Goal: Task Accomplishment & Management: Manage account settings

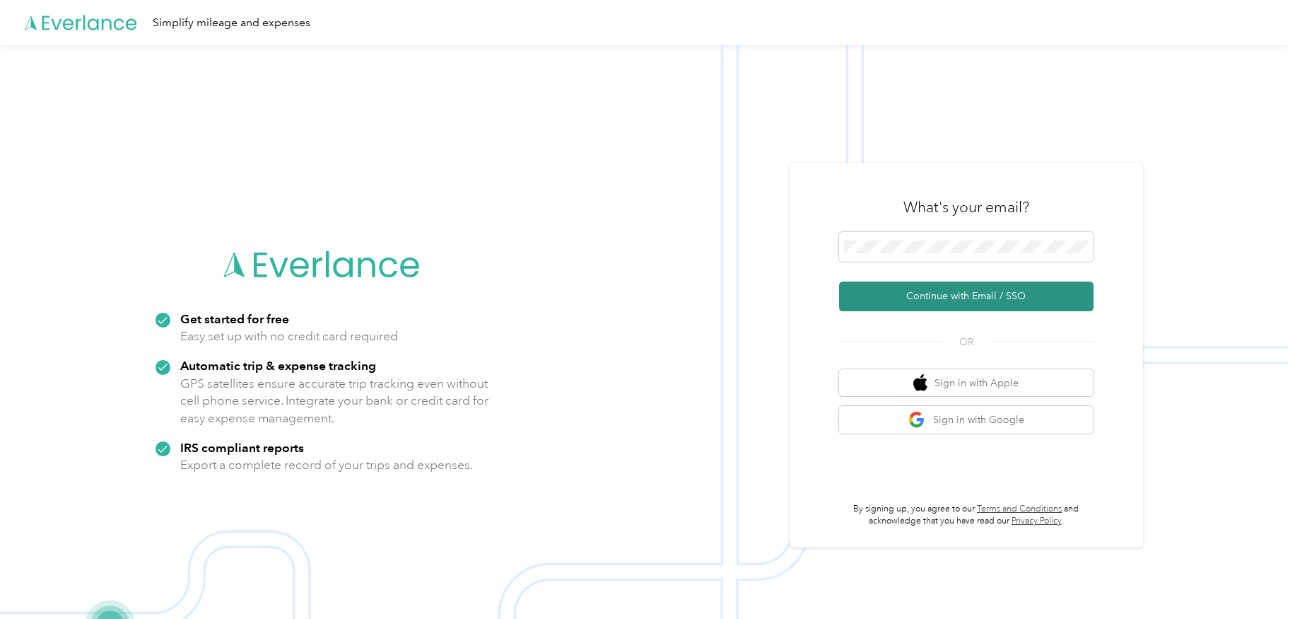
click at [944, 301] on button "Continue with Email / SSO" at bounding box center [966, 296] width 255 height 30
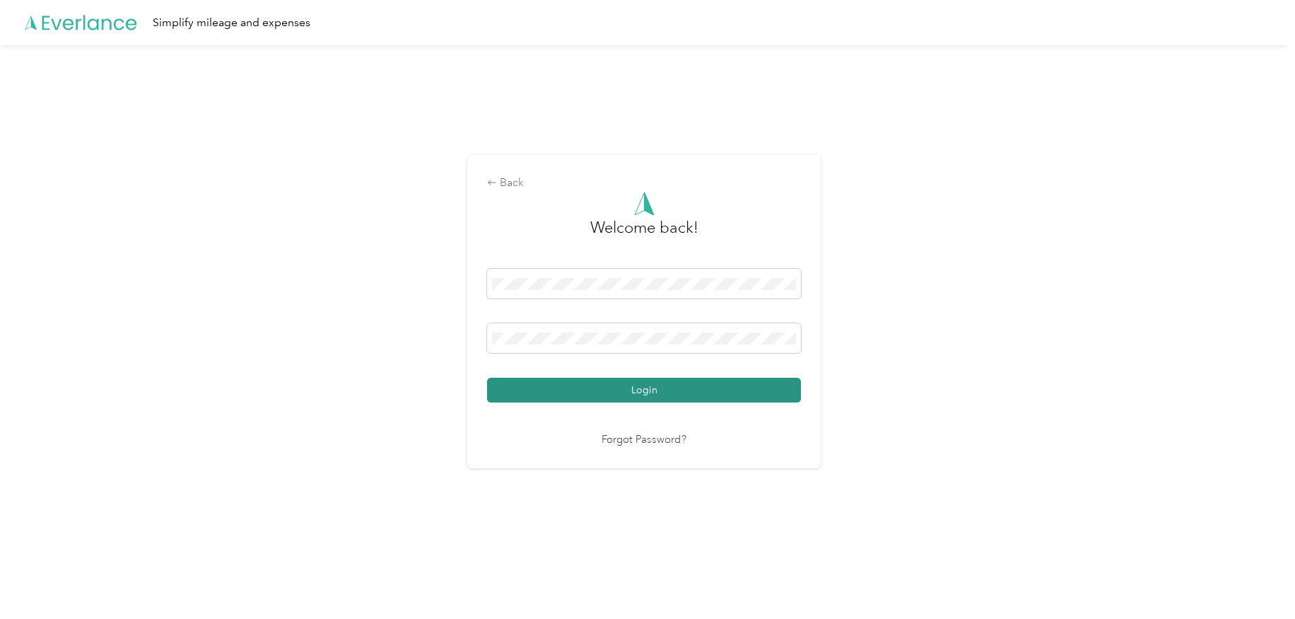
click at [521, 387] on button "Login" at bounding box center [644, 390] width 314 height 25
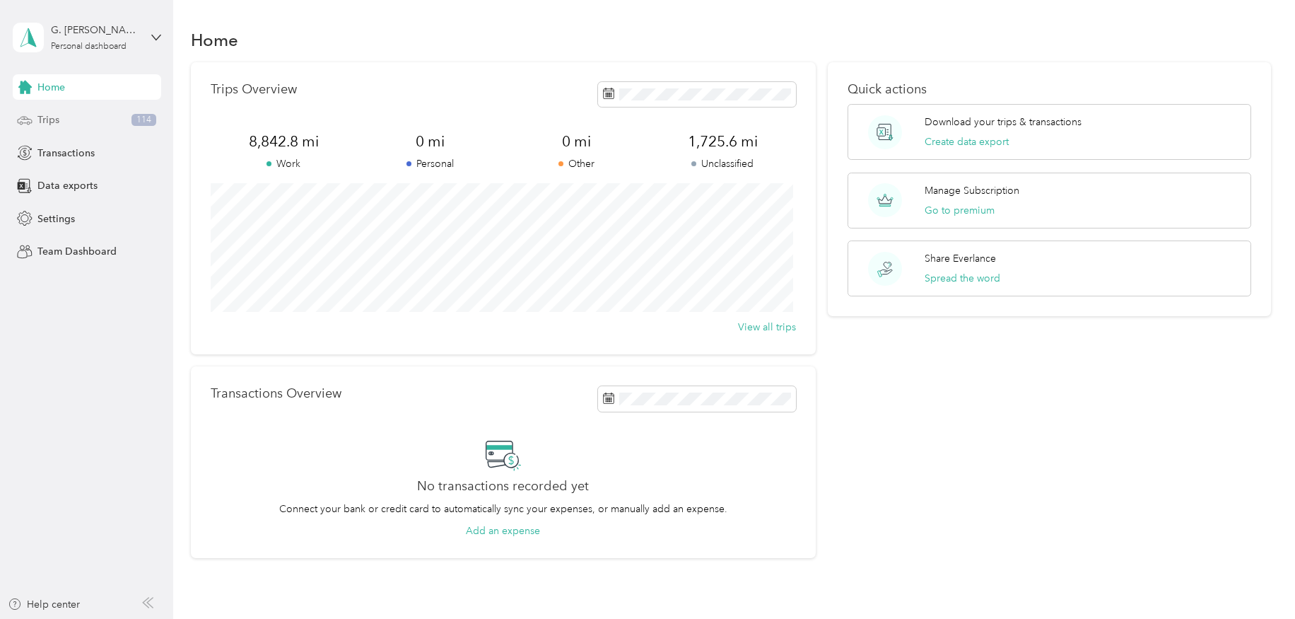
click at [63, 114] on div "Trips 114" at bounding box center [87, 119] width 148 height 25
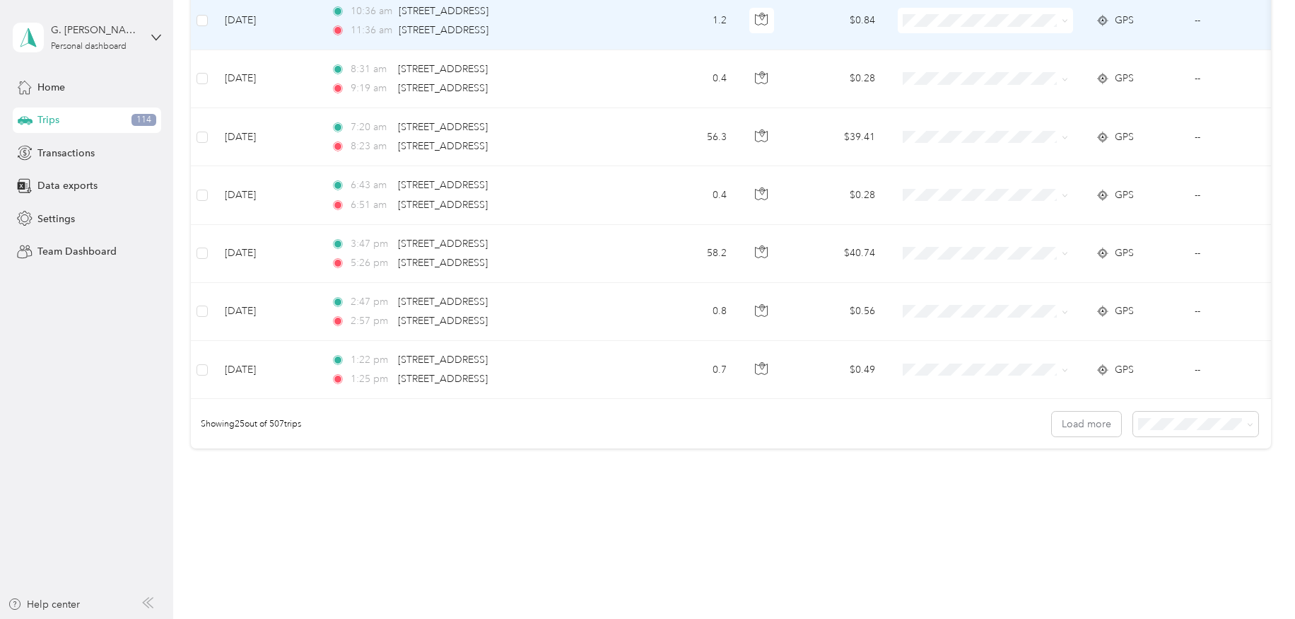
scroll to position [1329, 0]
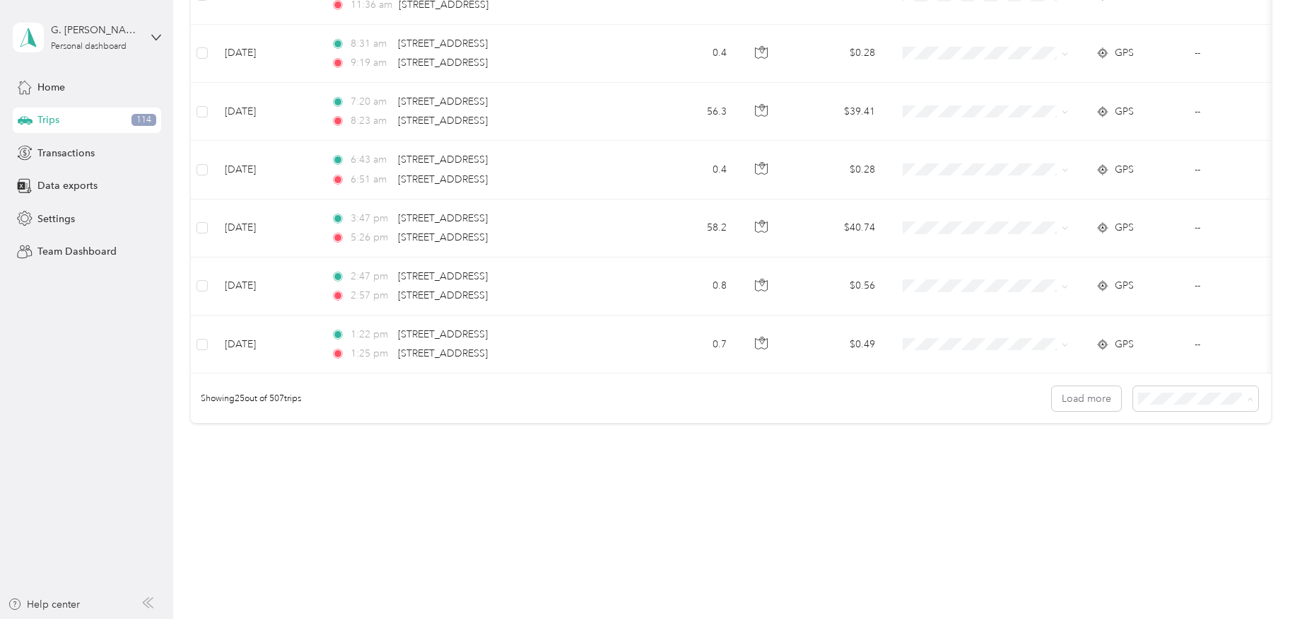
click at [1156, 450] on div "50 per load" at bounding box center [1192, 449] width 105 height 15
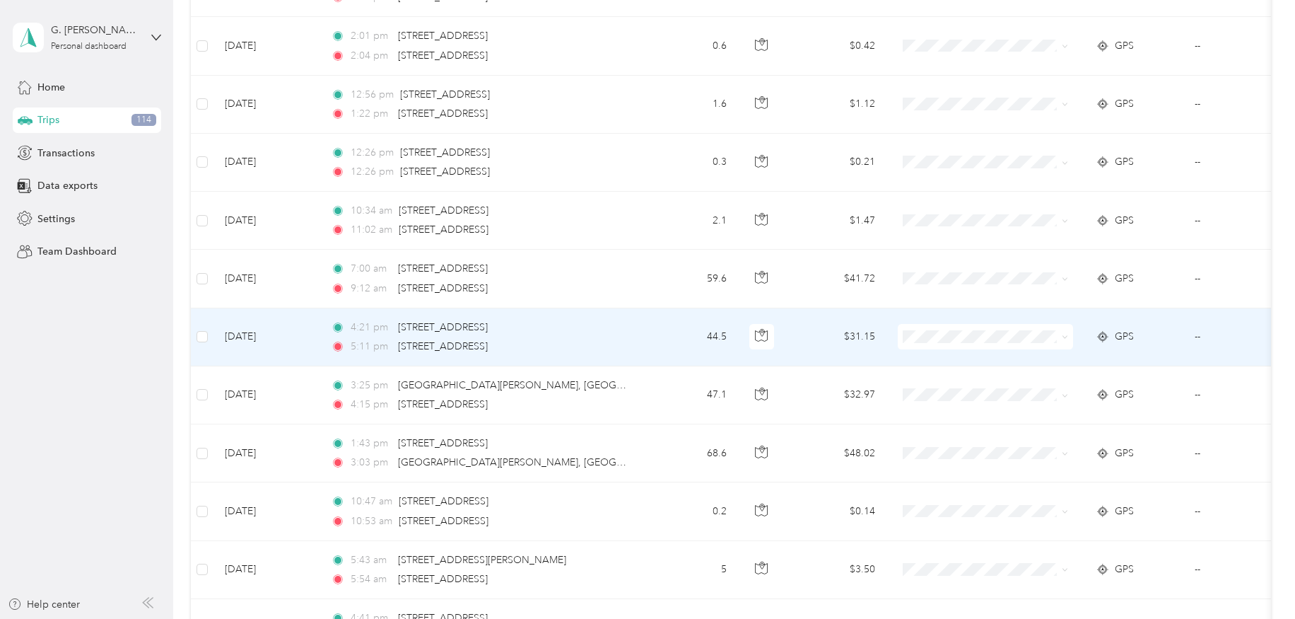
scroll to position [2178, 0]
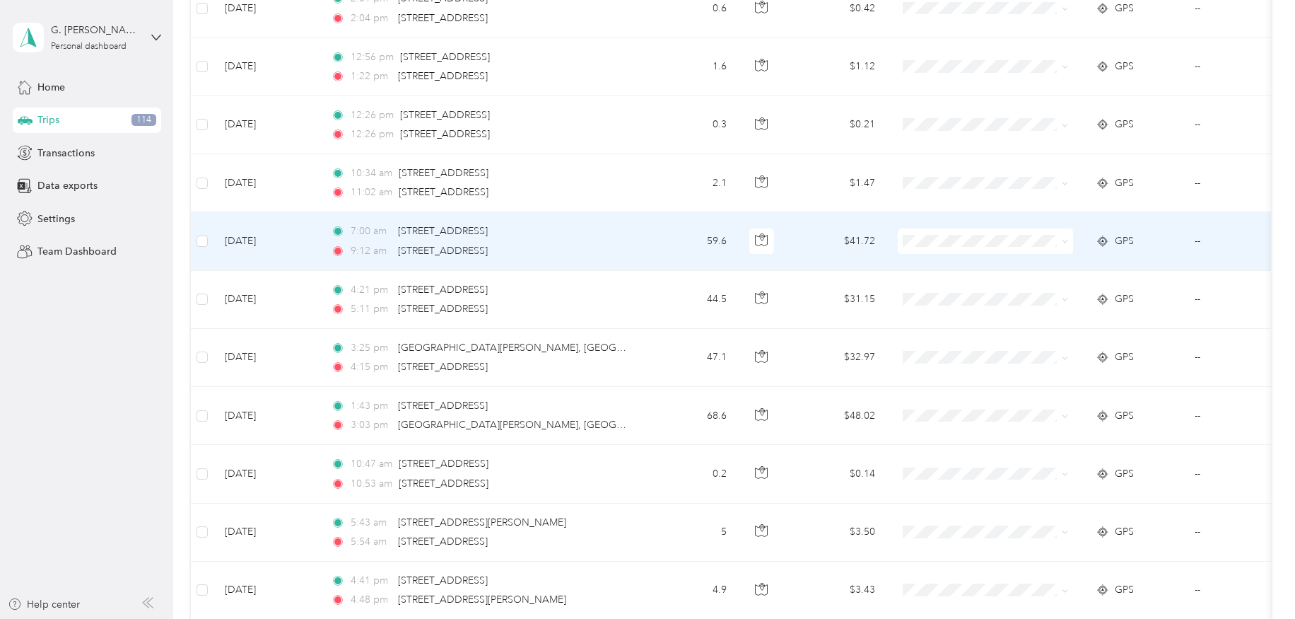
click at [195, 242] on td at bounding box center [202, 241] width 23 height 58
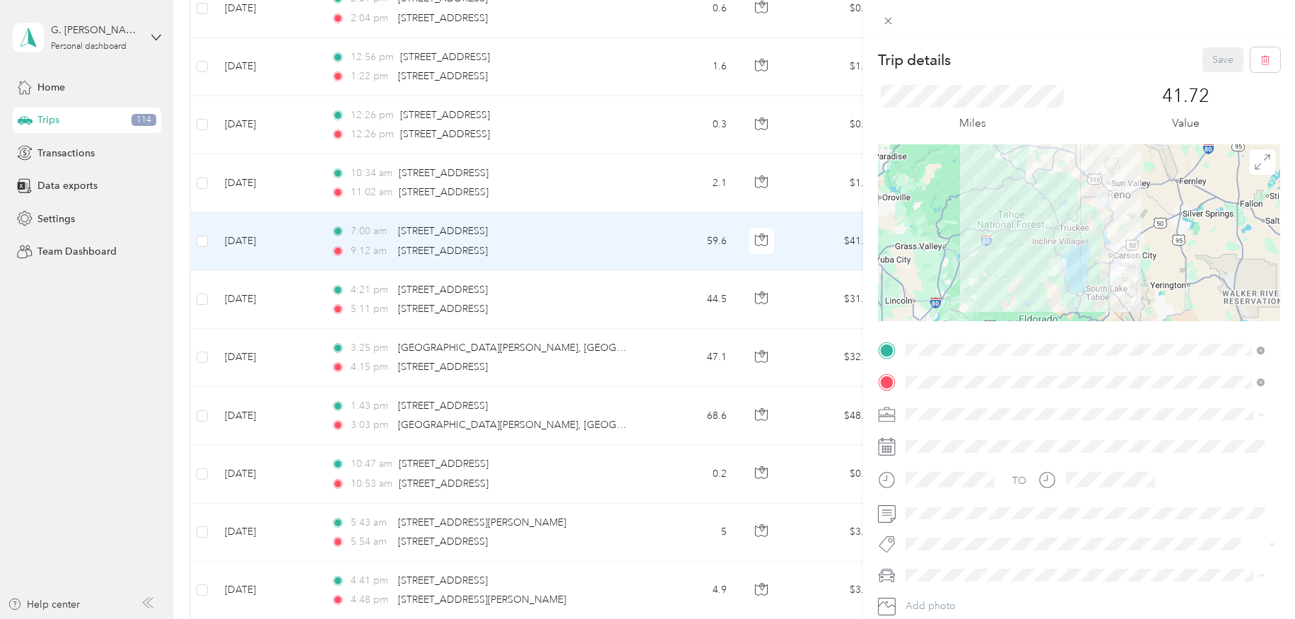
click at [204, 237] on div "Trip details Save This trip cannot be edited because it is either under review,…" at bounding box center [647, 309] width 1295 height 619
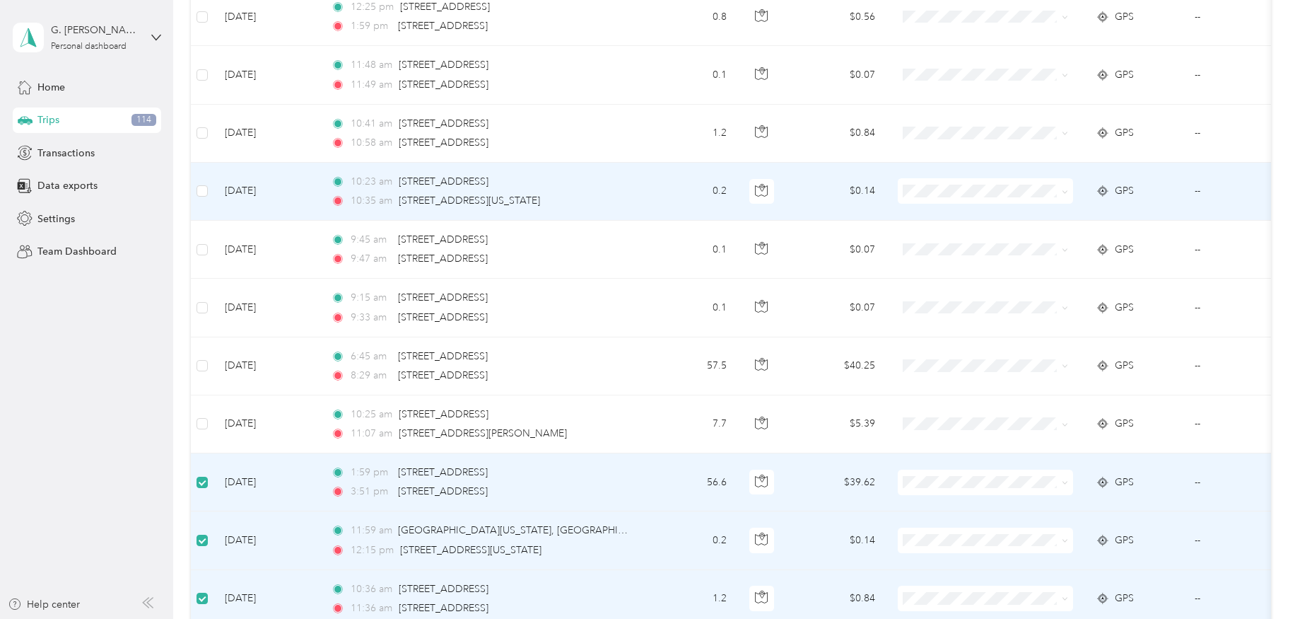
scroll to position [691, 0]
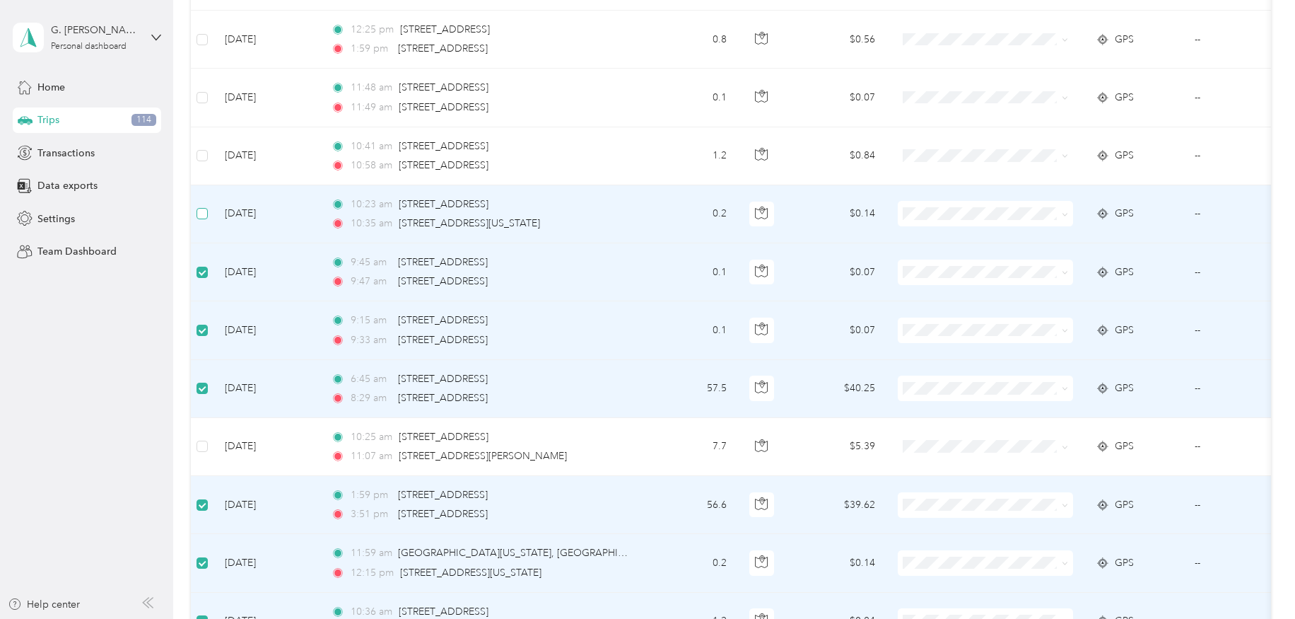
click at [204, 207] on label at bounding box center [202, 214] width 11 height 16
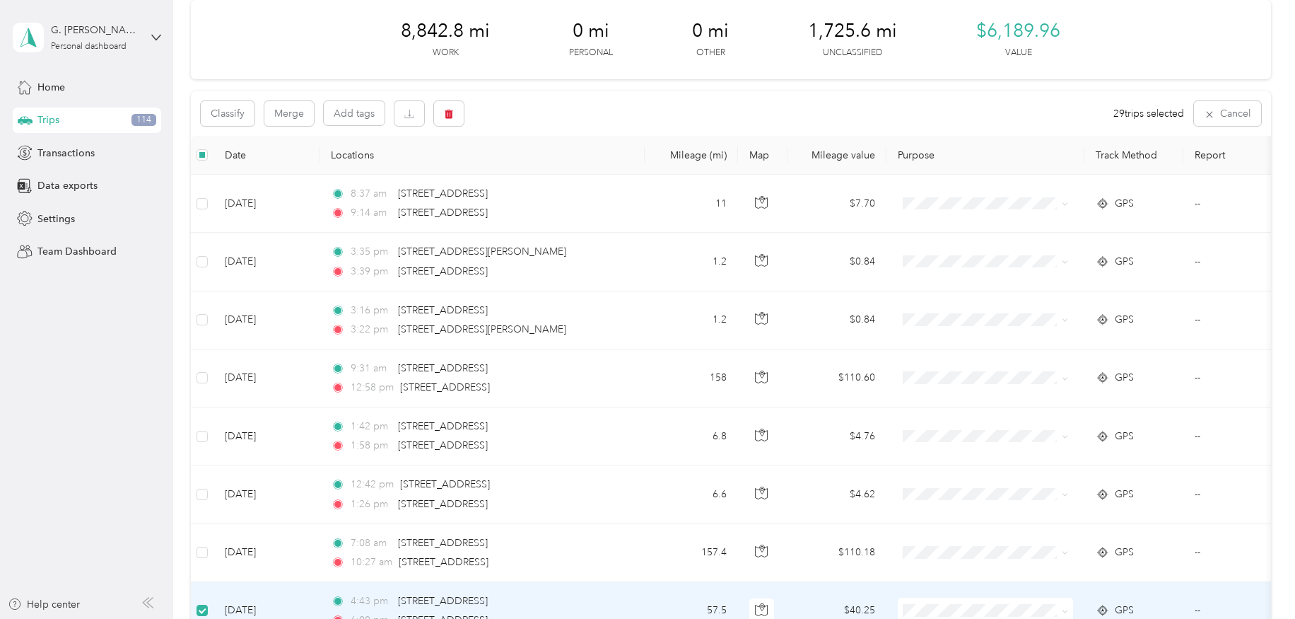
scroll to position [0, 0]
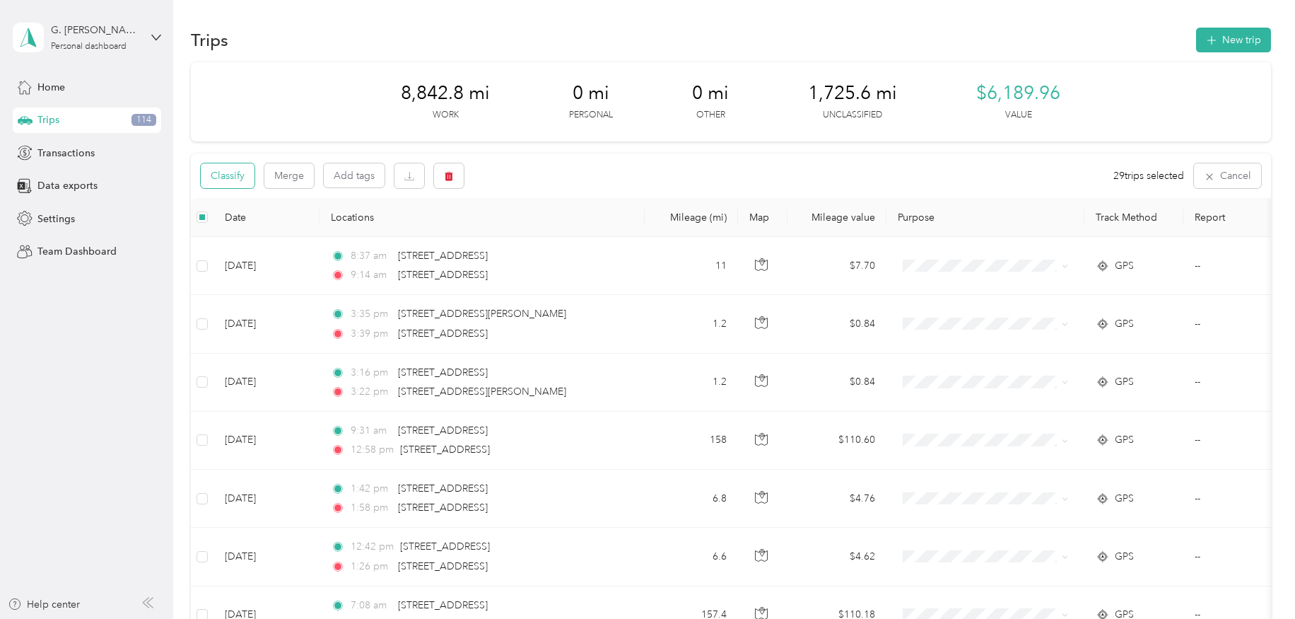
click at [223, 177] on button "Classify" at bounding box center [228, 175] width 54 height 25
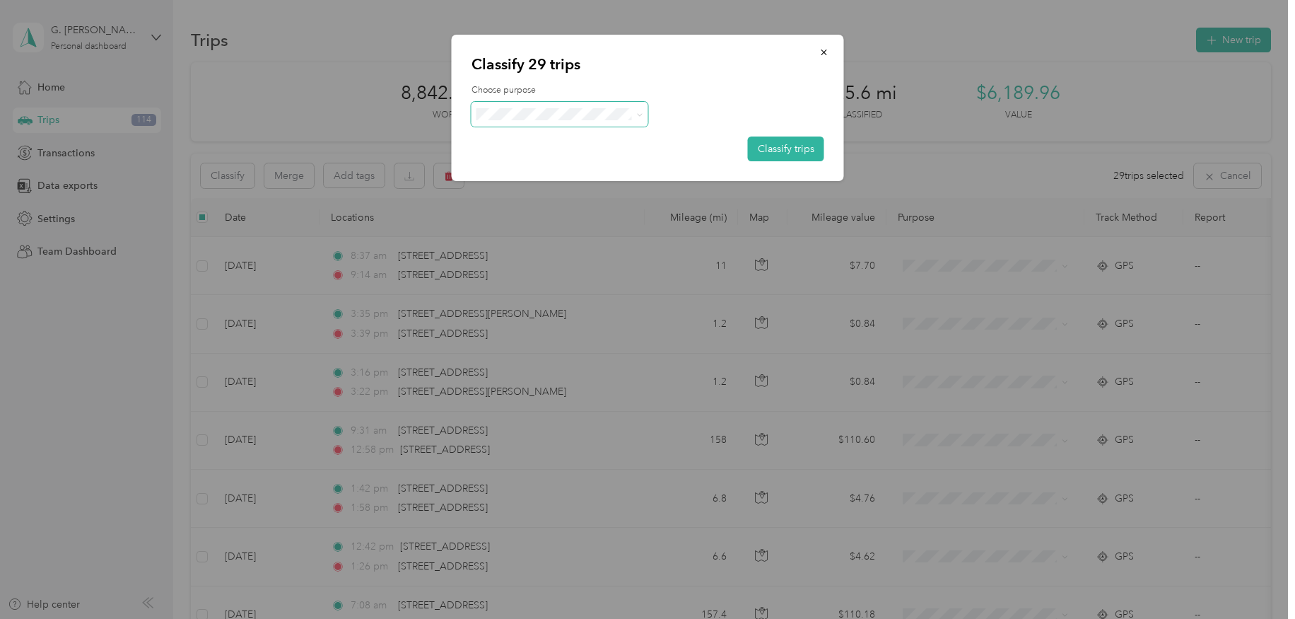
click at [631, 110] on span at bounding box center [560, 114] width 177 height 25
click at [552, 140] on span "Work" at bounding box center [572, 140] width 132 height 15
click at [778, 145] on button "Classify trips" at bounding box center [786, 148] width 76 height 25
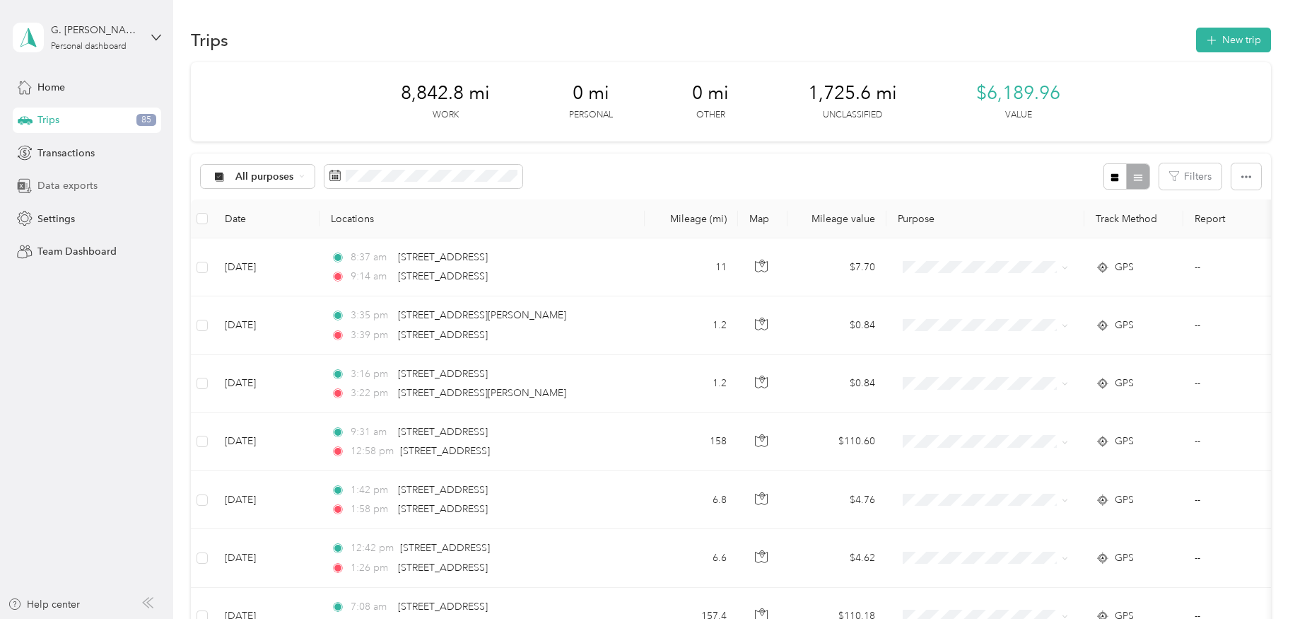
click at [52, 186] on span "Data exports" at bounding box center [67, 185] width 60 height 15
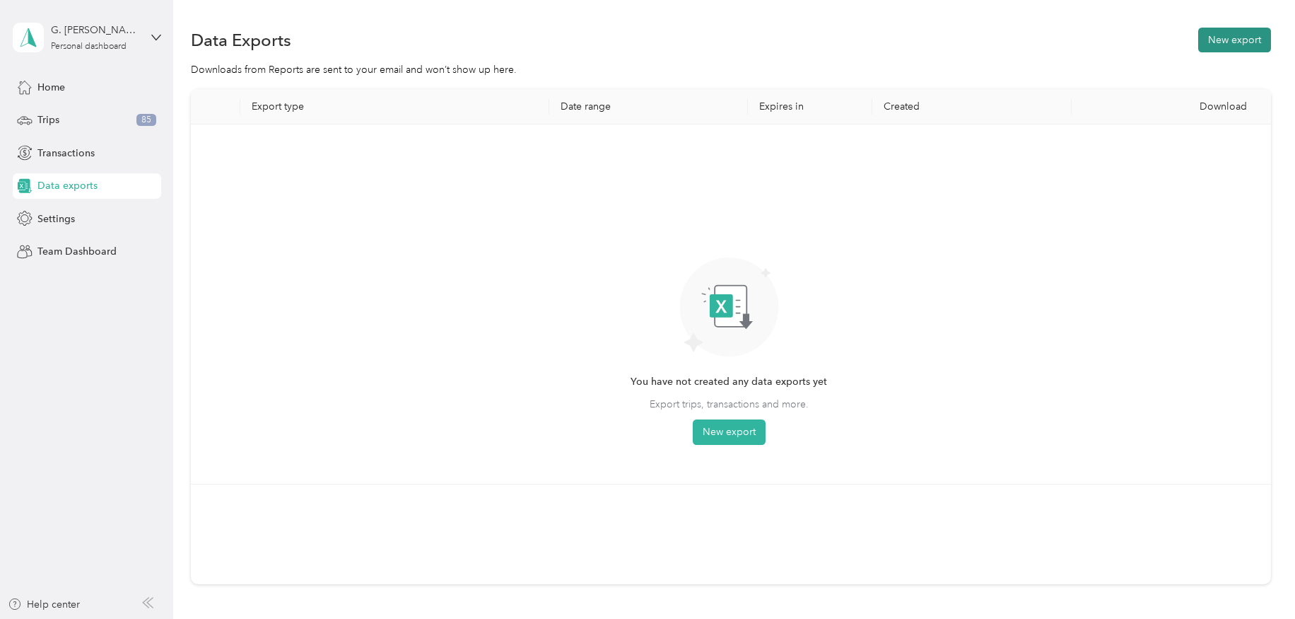
click at [1227, 40] on button "New export" at bounding box center [1234, 40] width 73 height 25
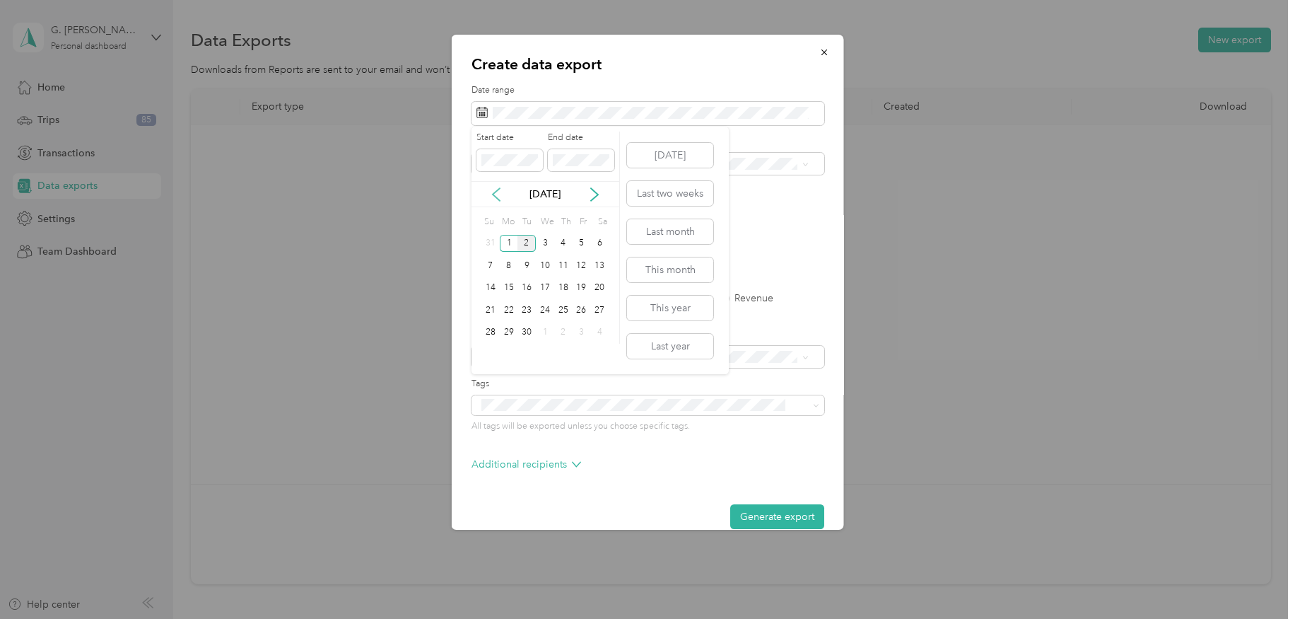
click at [491, 193] on icon at bounding box center [496, 194] width 14 height 14
click at [511, 331] on div "25" at bounding box center [509, 333] width 18 height 18
click at [581, 332] on div "29" at bounding box center [582, 333] width 18 height 18
click at [493, 215] on li "Work" at bounding box center [643, 213] width 342 height 25
click at [576, 246] on label "PDF" at bounding box center [590, 247] width 34 height 10
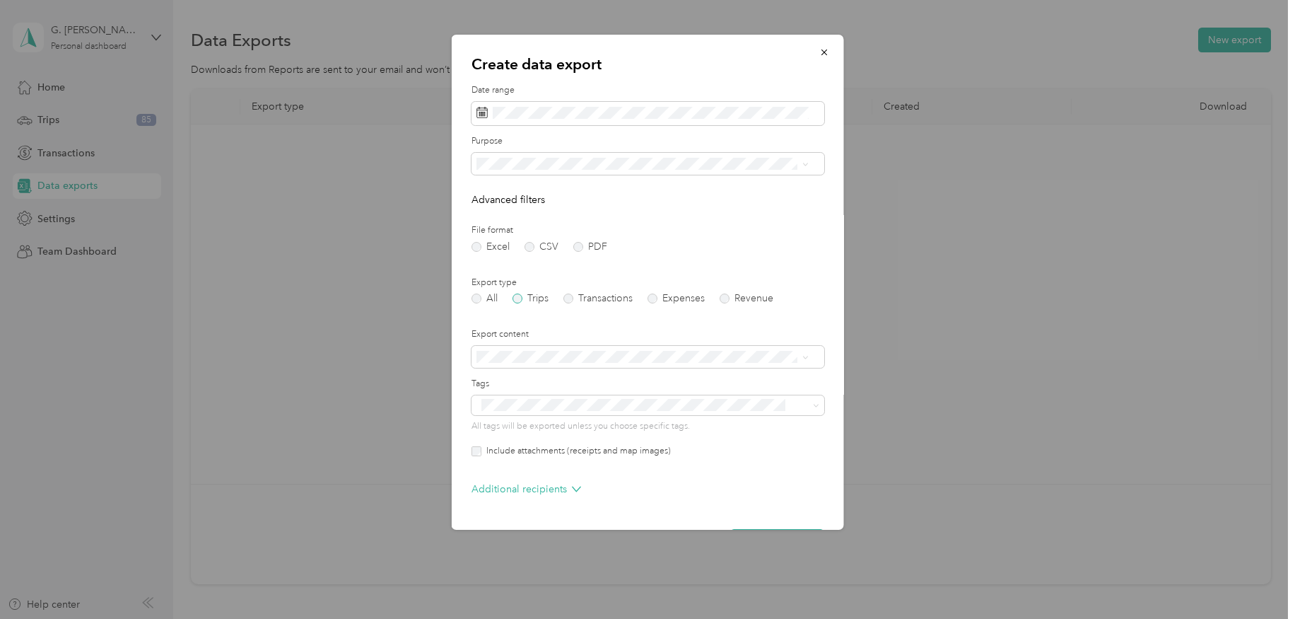
click at [520, 297] on label "Trips" at bounding box center [531, 298] width 36 height 10
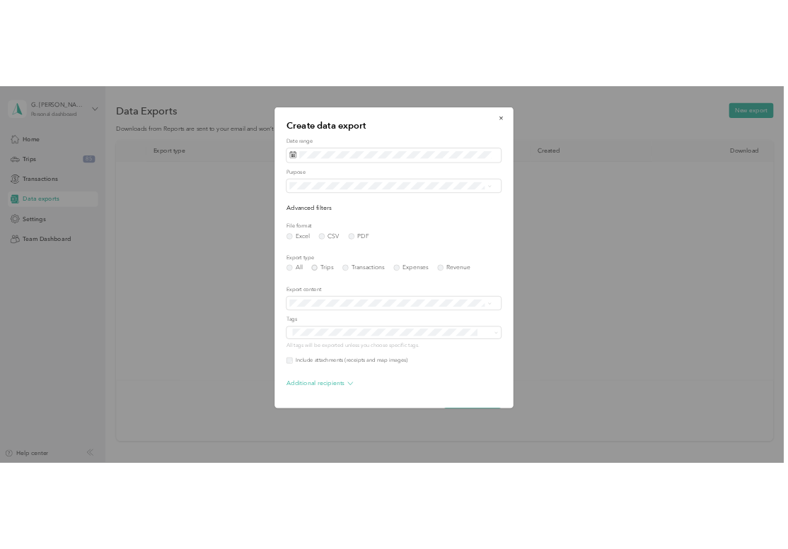
scroll to position [44, 0]
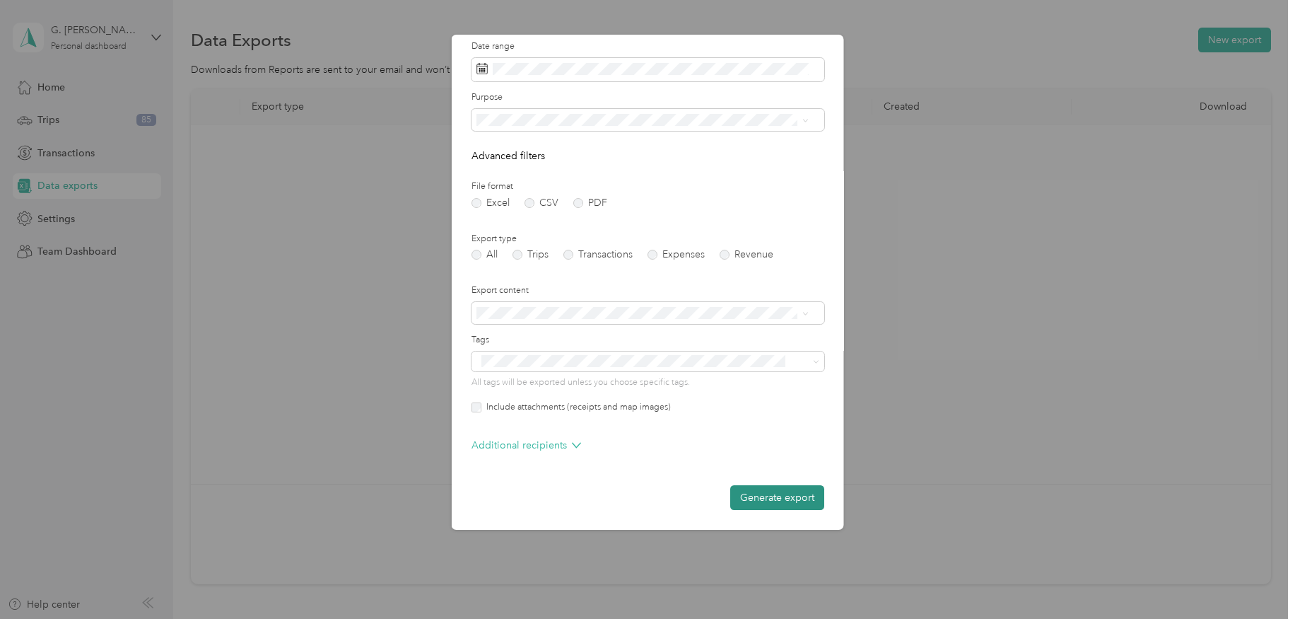
click at [747, 495] on button "Generate export" at bounding box center [777, 497] width 94 height 25
